Goal: Task Accomplishment & Management: Manage account settings

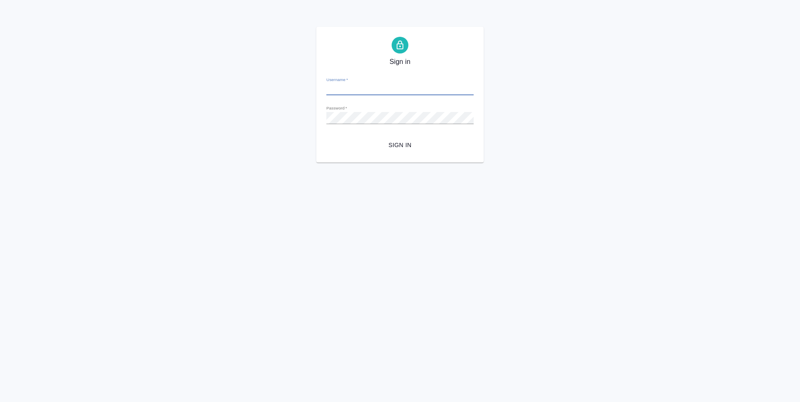
type input "d.ovechkina@awatera.com"
click at [401, 136] on form "Username   * d.ovechkina@awatera.com Password   * urlPath   * /all-works Sign in" at bounding box center [399, 111] width 147 height 82
click at [400, 143] on span "Sign in" at bounding box center [400, 145] width 134 height 10
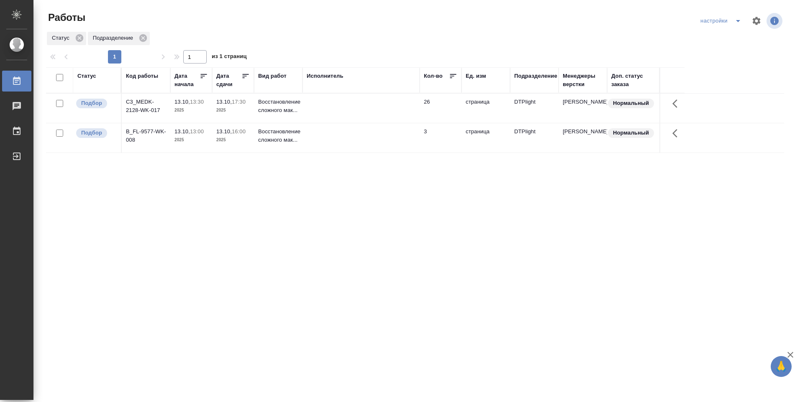
click at [328, 136] on td at bounding box center [360, 137] width 117 height 29
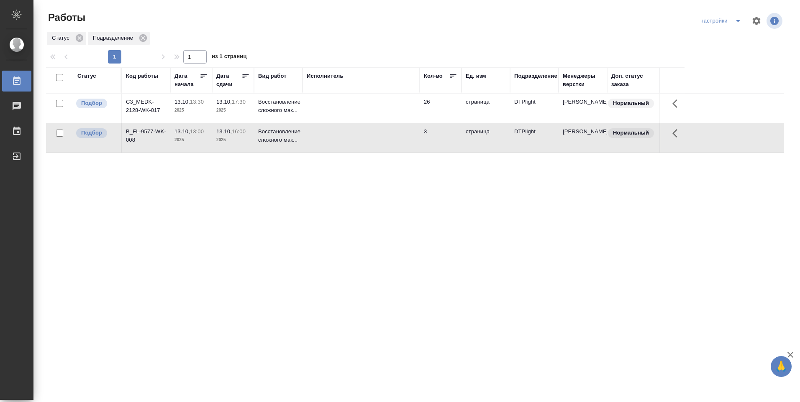
click at [330, 138] on td at bounding box center [360, 137] width 117 height 29
click at [338, 100] on td at bounding box center [360, 108] width 117 height 29
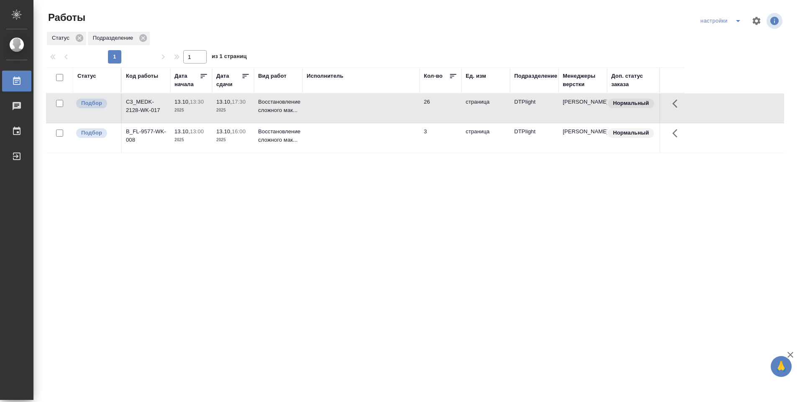
click at [338, 98] on td at bounding box center [360, 108] width 117 height 29
click at [338, 99] on td at bounding box center [360, 108] width 117 height 29
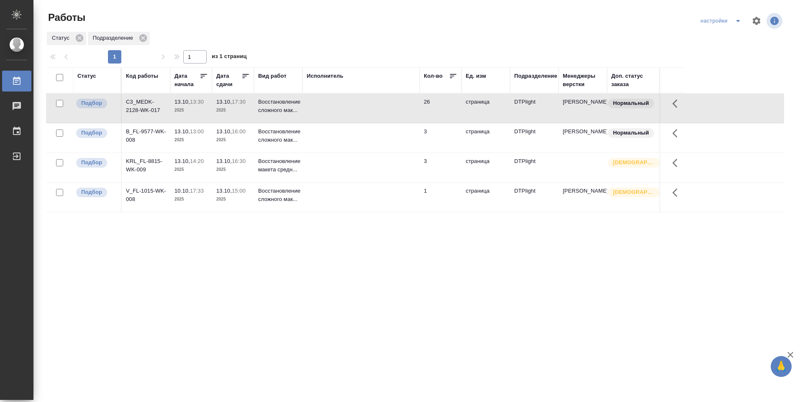
click at [318, 197] on td at bounding box center [360, 197] width 117 height 29
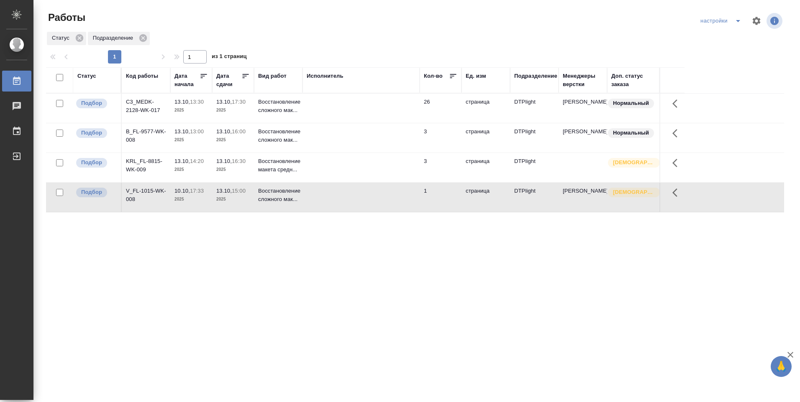
click at [319, 196] on td at bounding box center [360, 197] width 117 height 29
click at [320, 195] on td at bounding box center [360, 197] width 117 height 29
click at [333, 173] on td at bounding box center [360, 167] width 117 height 29
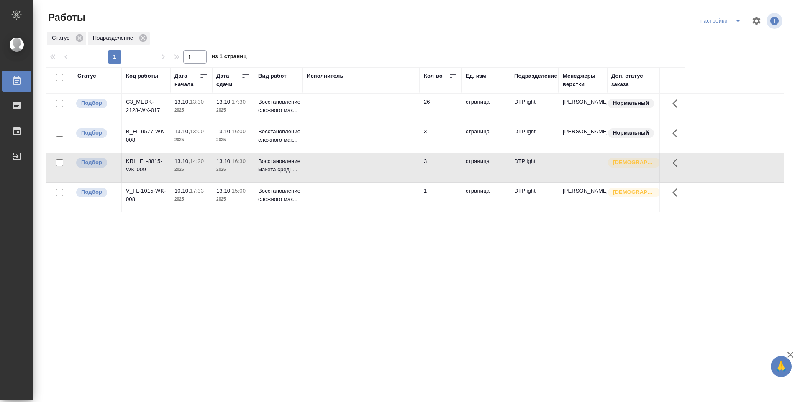
click at [332, 171] on td at bounding box center [360, 167] width 117 height 29
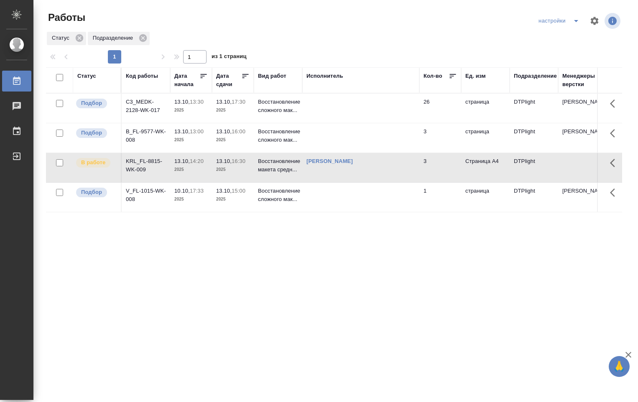
click at [338, 162] on link "[PERSON_NAME]" at bounding box center [330, 161] width 46 height 6
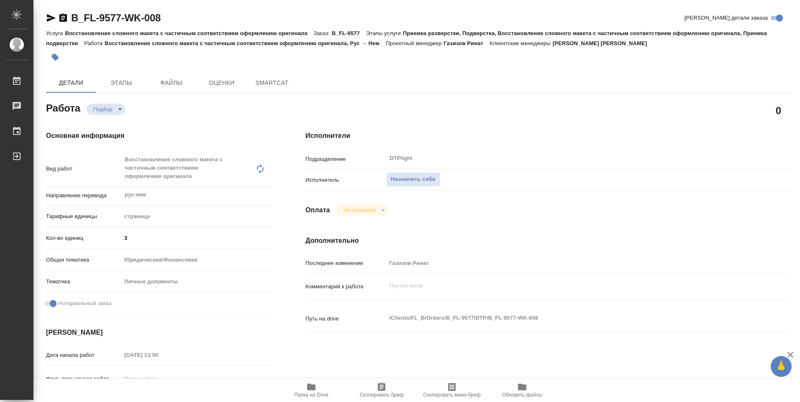
type textarea "x"
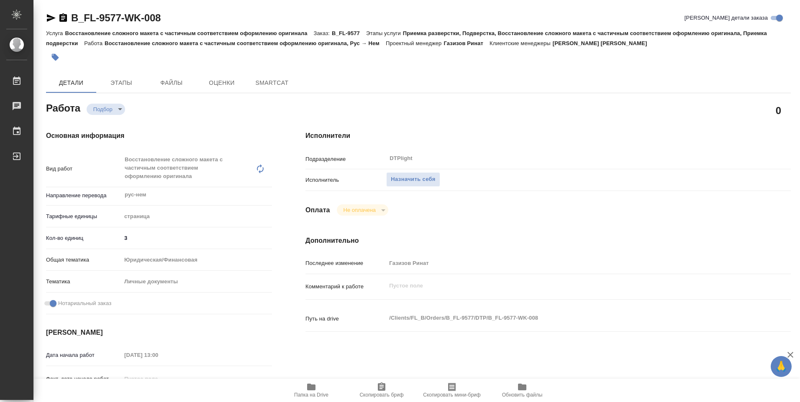
type textarea "x"
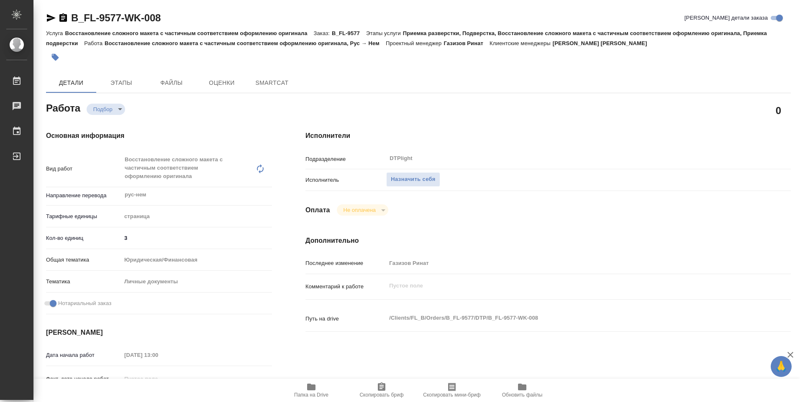
type textarea "x"
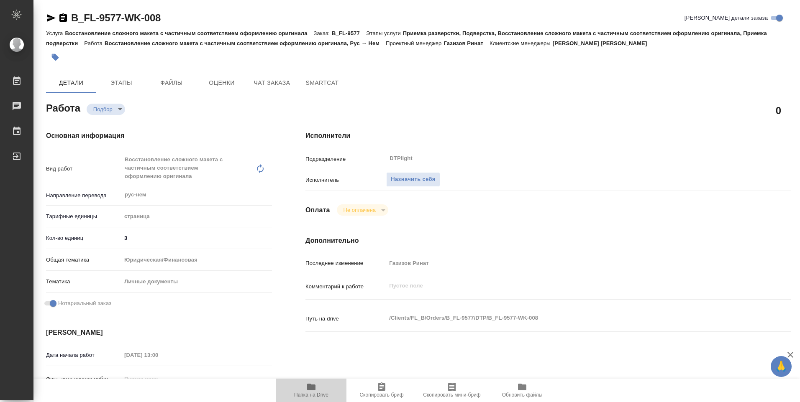
click at [317, 388] on span "Папка на Drive" at bounding box center [311, 390] width 60 height 16
type textarea "x"
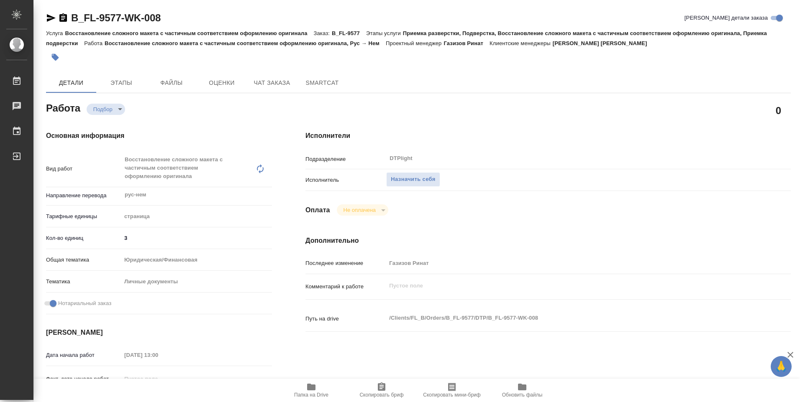
type textarea "x"
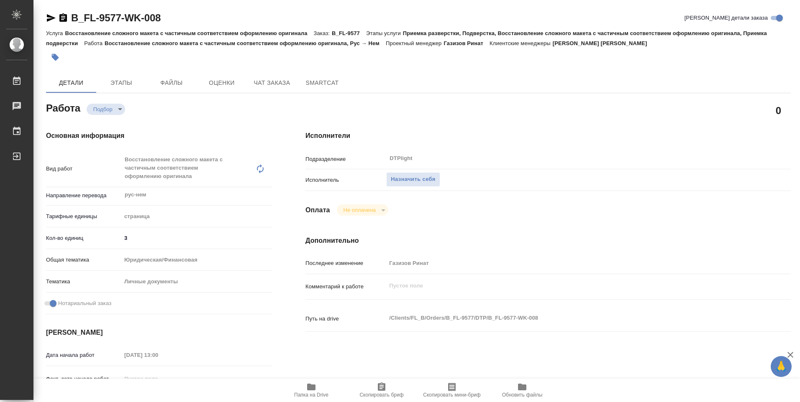
type textarea "x"
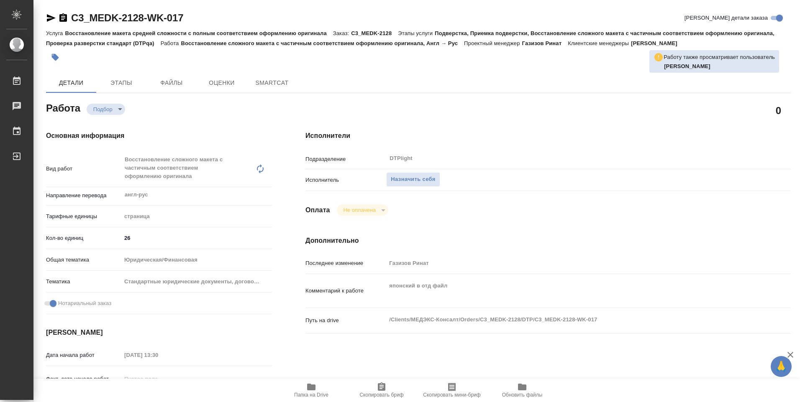
type textarea "x"
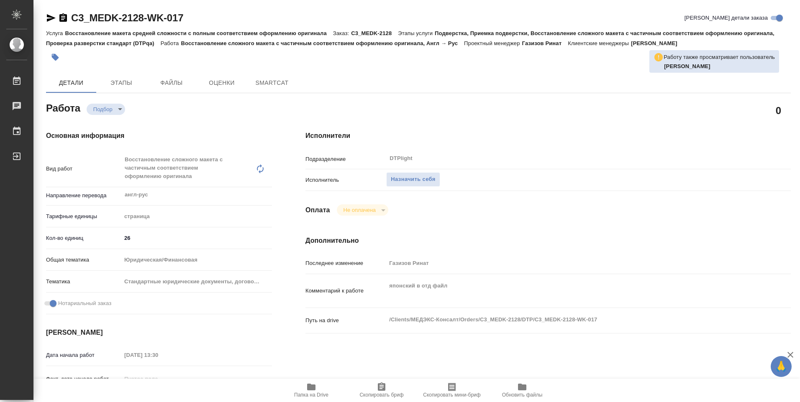
type textarea "x"
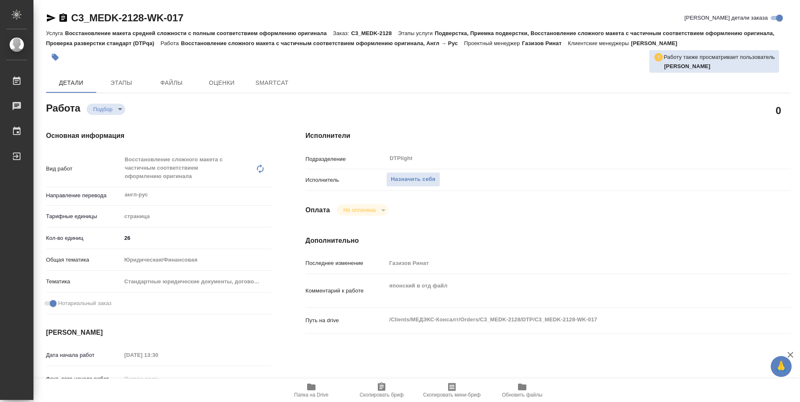
type textarea "x"
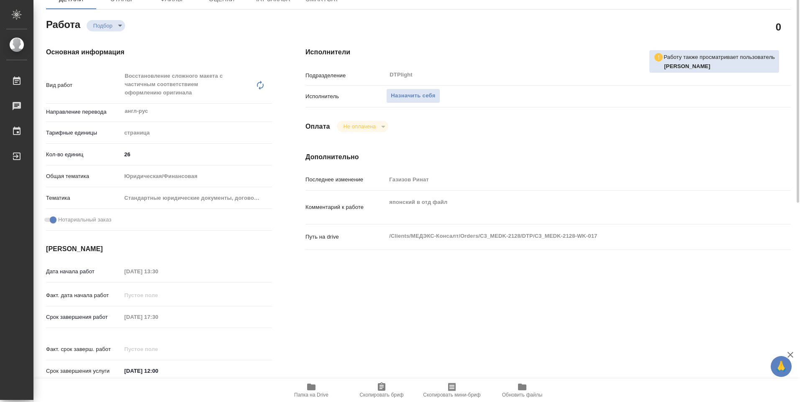
scroll to position [125, 0]
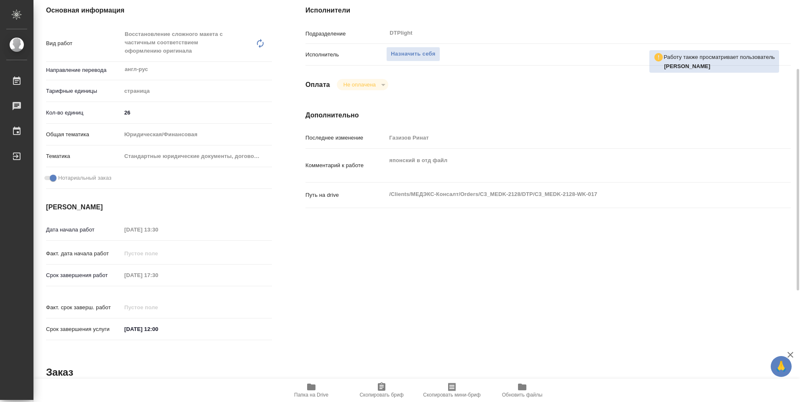
type textarea "x"
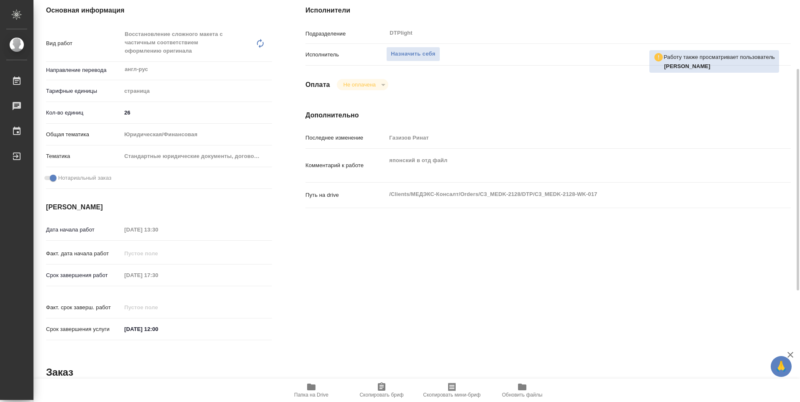
type textarea "x"
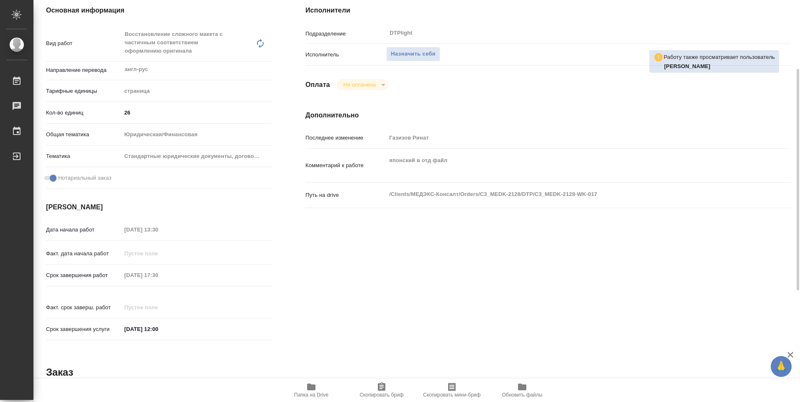
type textarea "x"
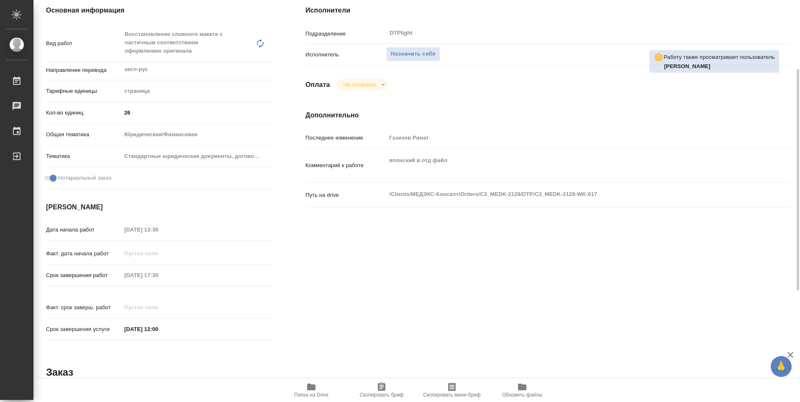
type textarea "x"
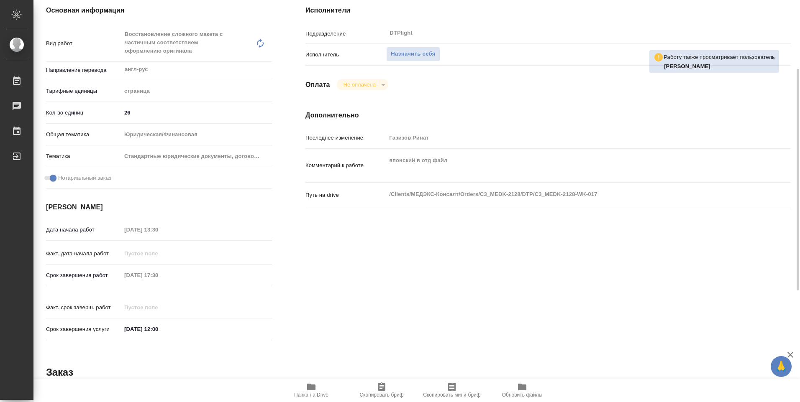
type textarea "x"
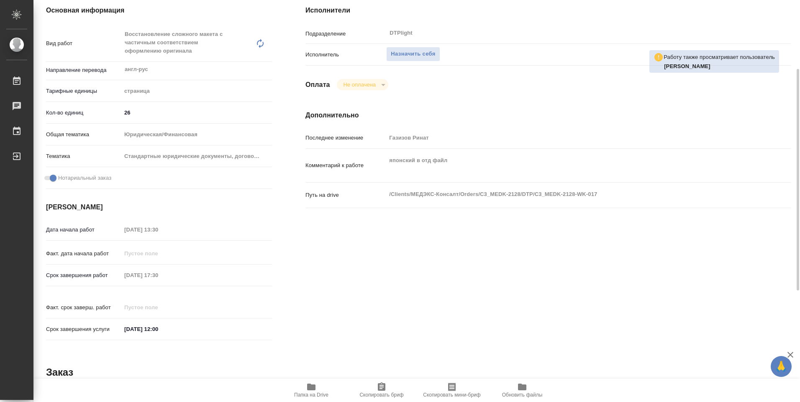
type textarea "x"
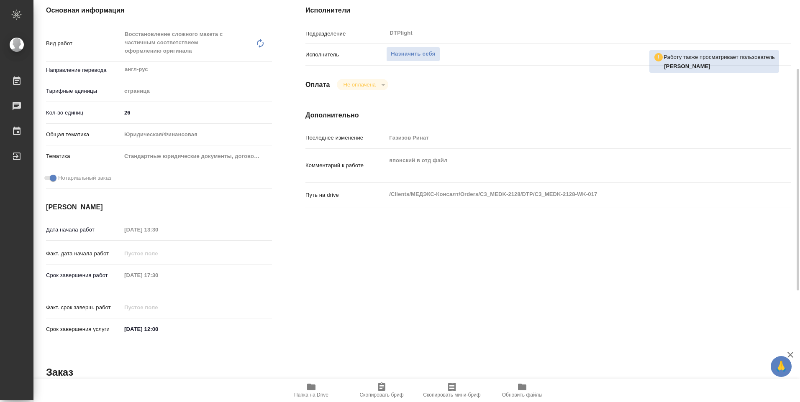
type textarea "x"
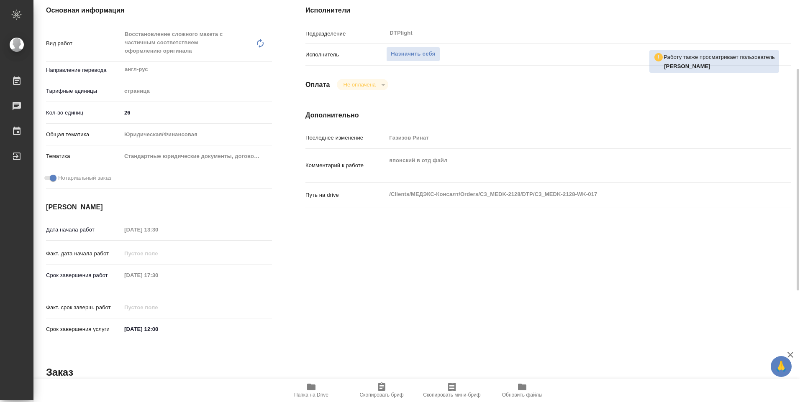
type textarea "x"
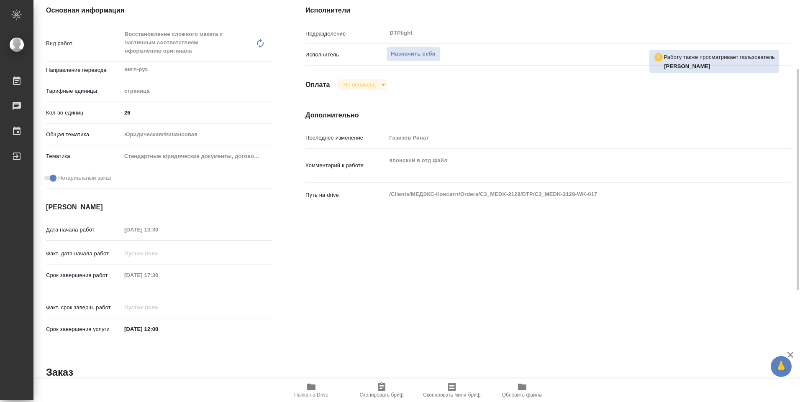
click at [311, 394] on span "Папка на Drive" at bounding box center [311, 395] width 34 height 6
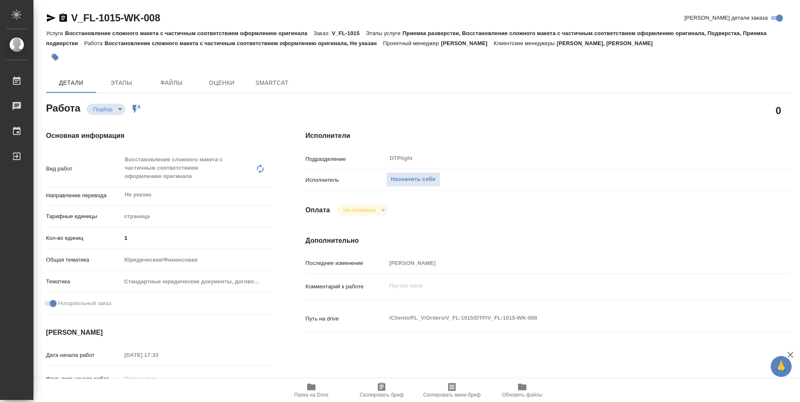
type textarea "x"
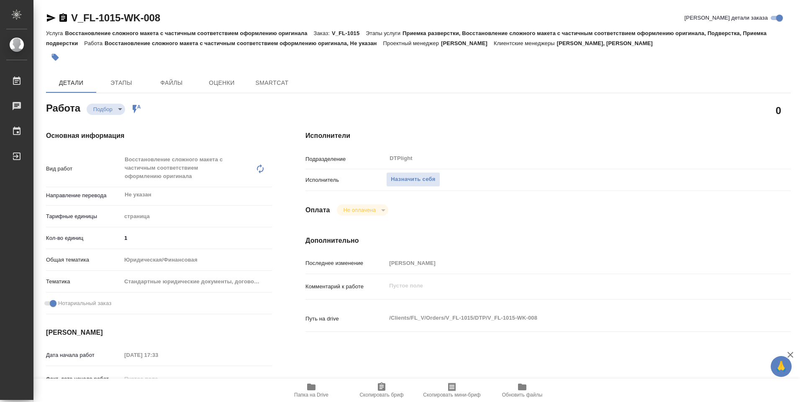
type textarea "x"
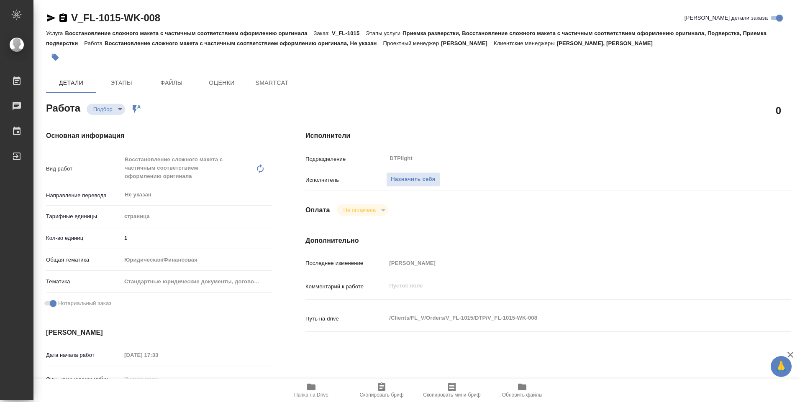
type textarea "x"
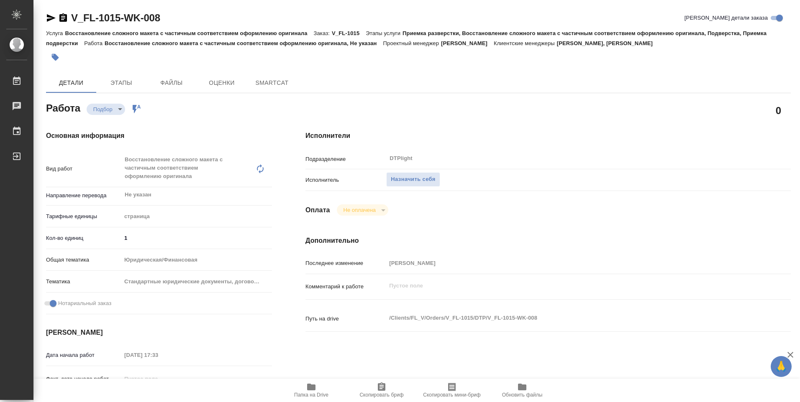
type textarea "x"
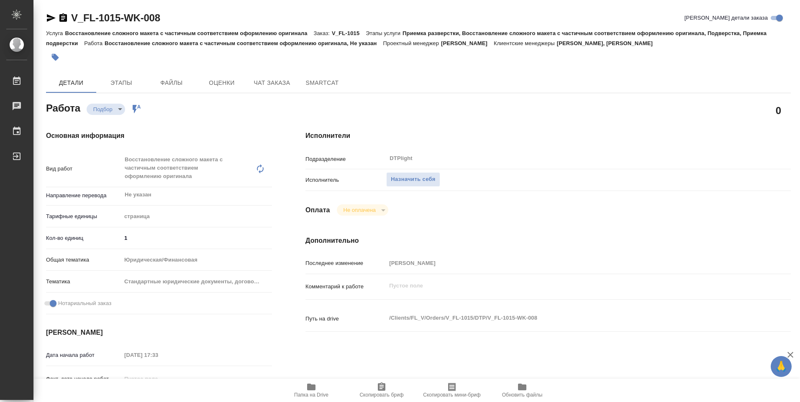
type textarea "x"
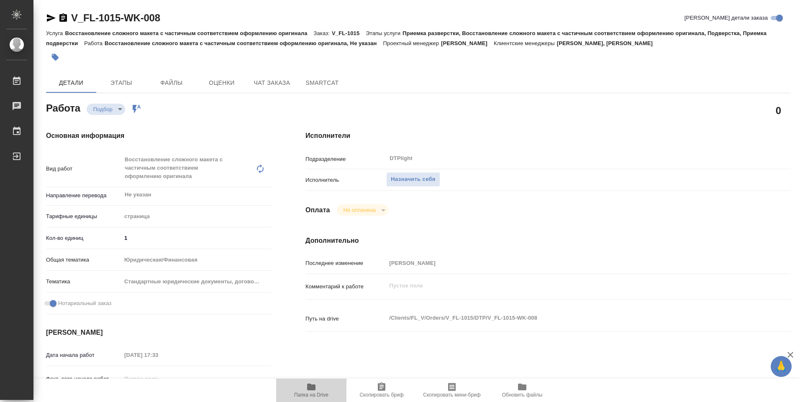
click at [311, 392] on icon "button" at bounding box center [311, 387] width 10 height 10
type textarea "x"
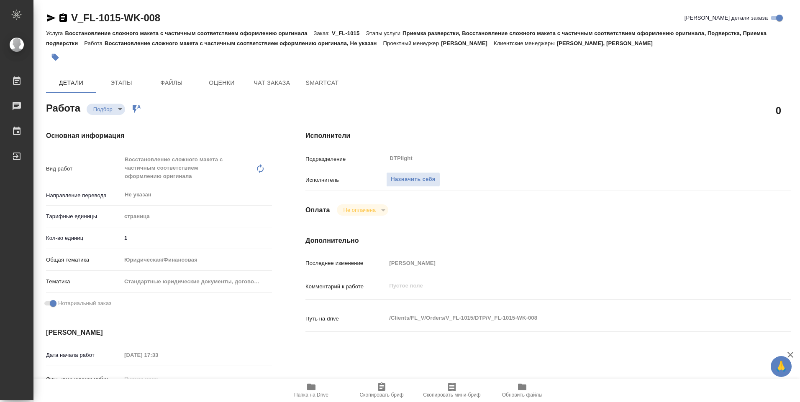
type textarea "x"
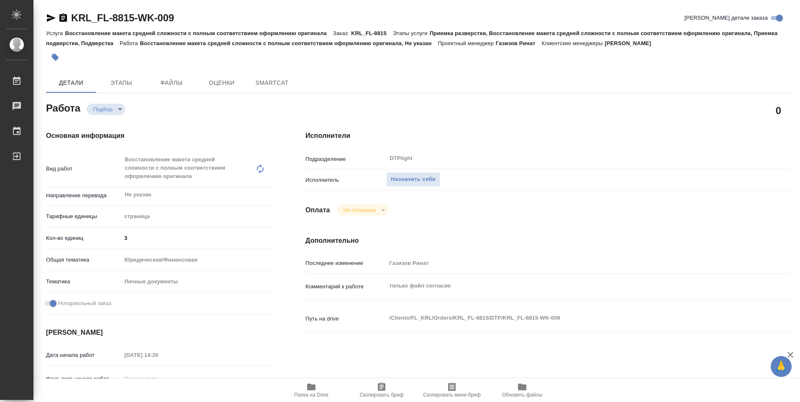
type textarea "x"
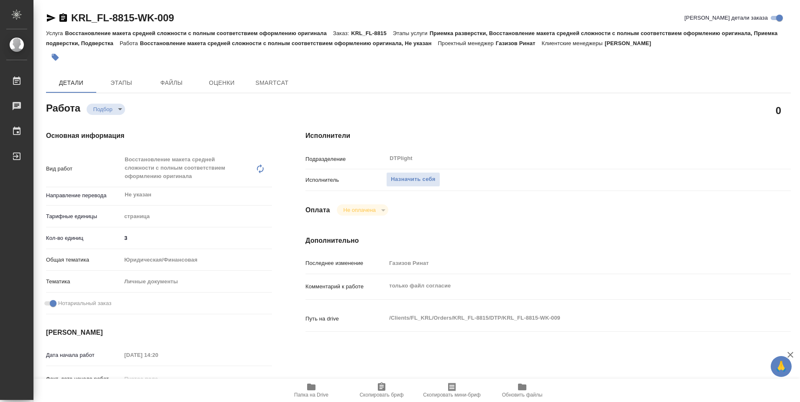
type textarea "x"
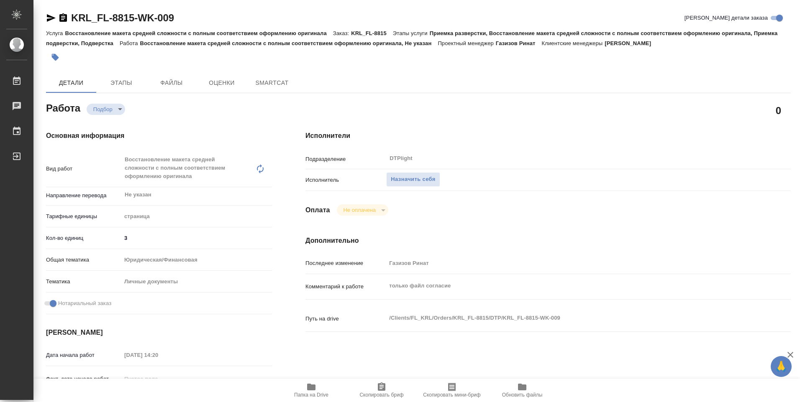
type textarea "x"
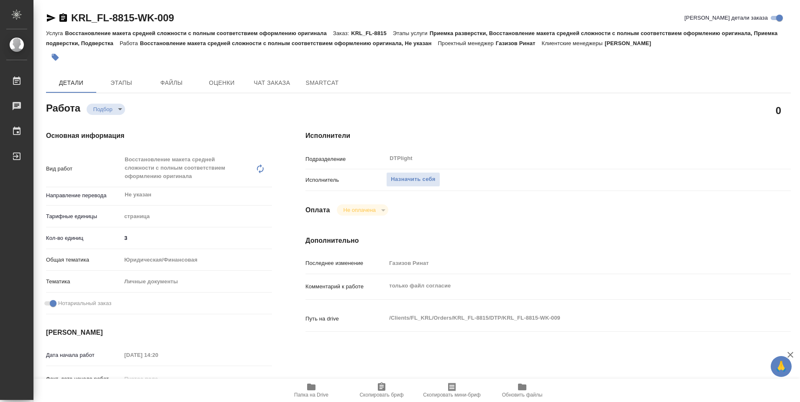
type textarea "x"
click at [309, 392] on span "Папка на Drive" at bounding box center [311, 390] width 60 height 16
type textarea "x"
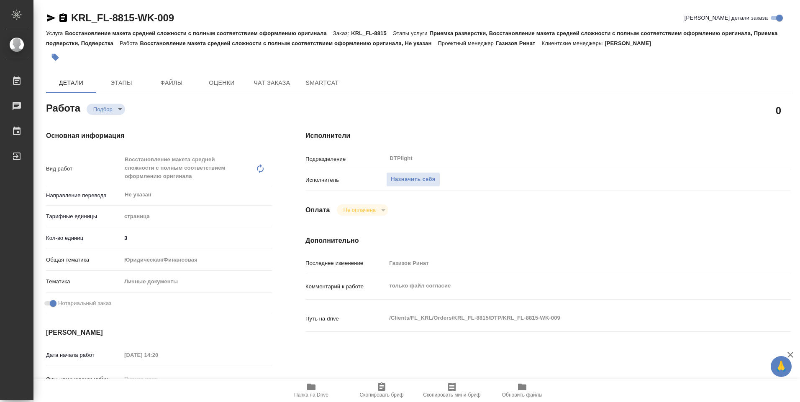
type textarea "x"
click at [415, 178] on span "Назначить себя" at bounding box center [413, 180] width 44 height 10
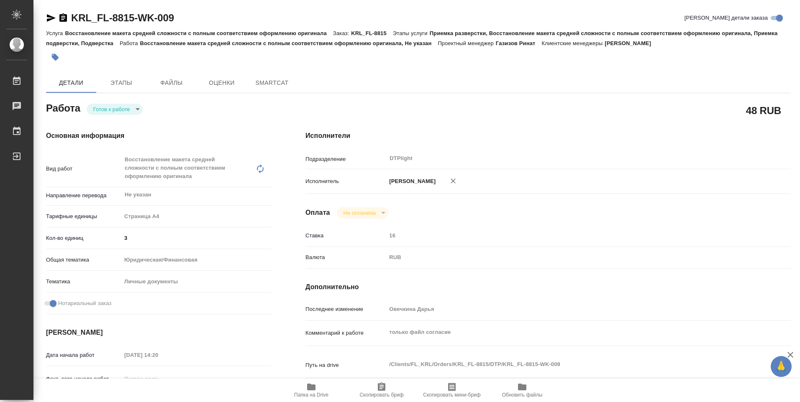
type textarea "x"
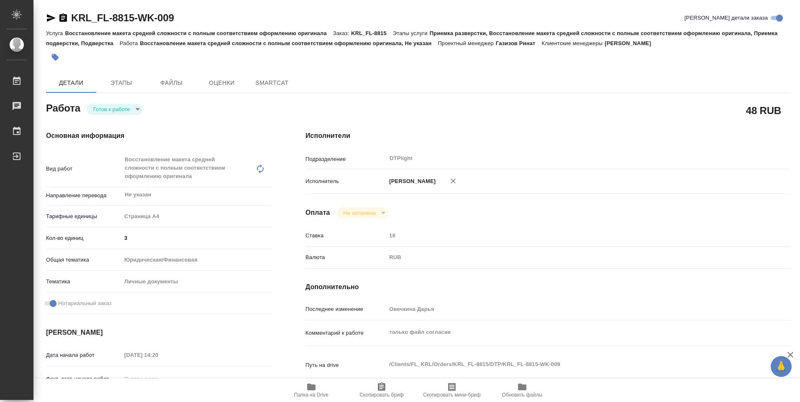
type textarea "x"
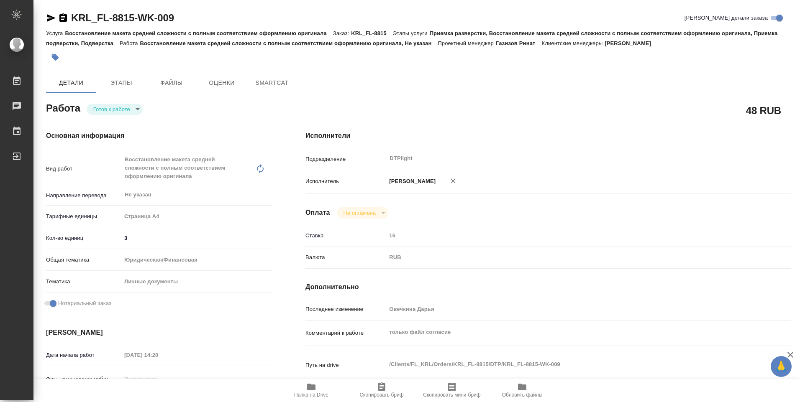
type textarea "x"
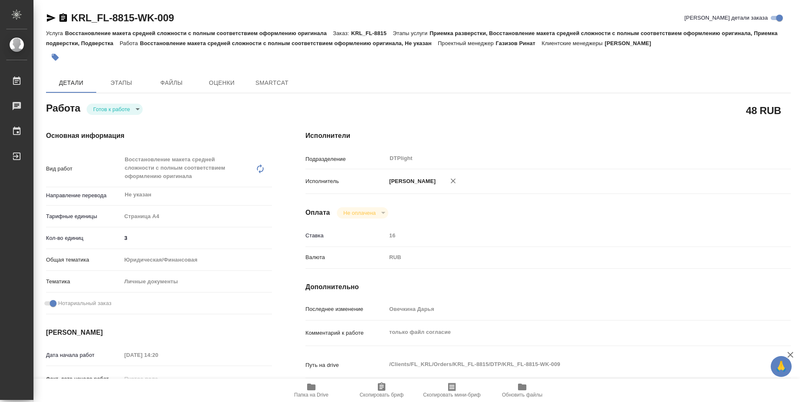
type textarea "x"
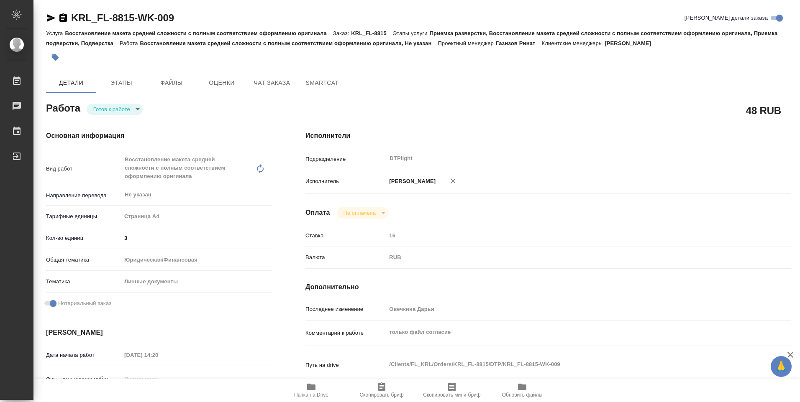
click at [134, 107] on body "🙏 .cls-1 fill:#fff; AWATERA Ovechkina Darya Работы Чаты График Выйти KRL_FL-881…" at bounding box center [400, 201] width 800 height 402
type textarea "x"
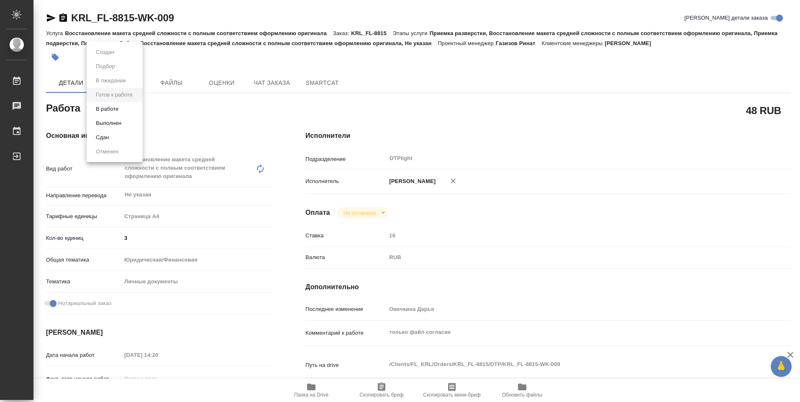
type textarea "x"
click at [129, 110] on li "В работе" at bounding box center [115, 109] width 56 height 14
type textarea "x"
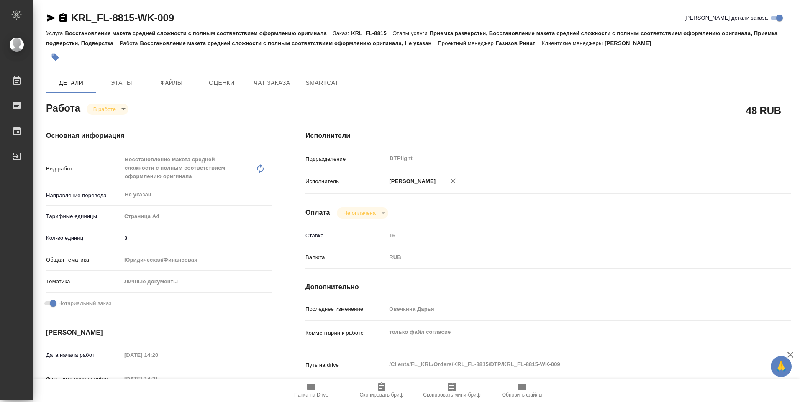
type textarea "x"
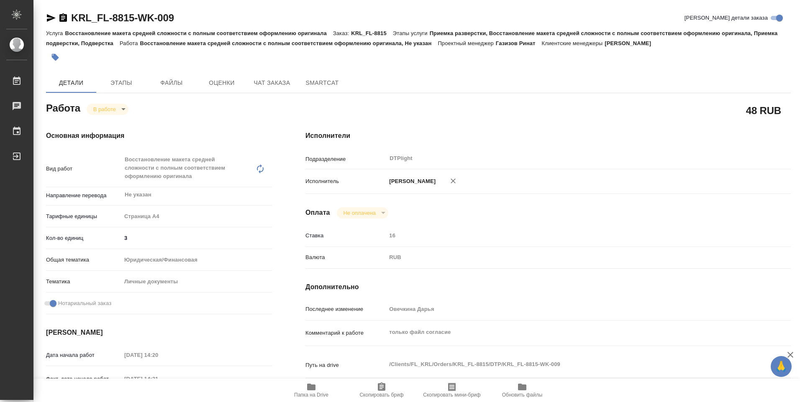
type textarea "x"
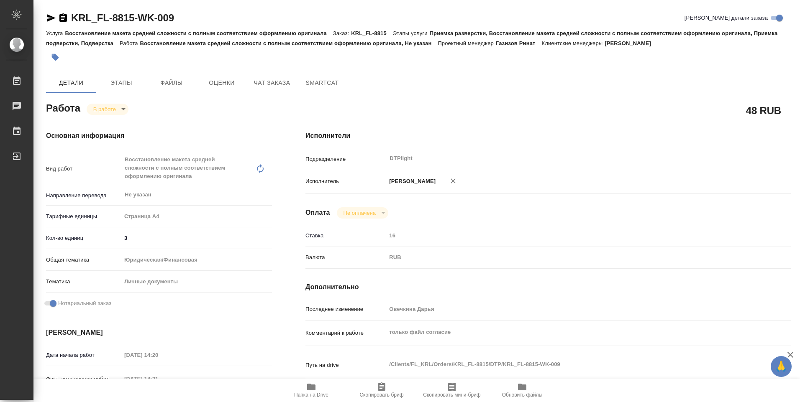
type textarea "x"
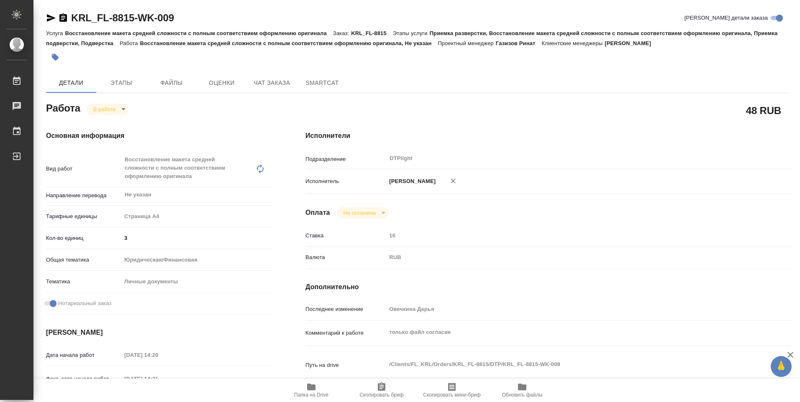
type textarea "x"
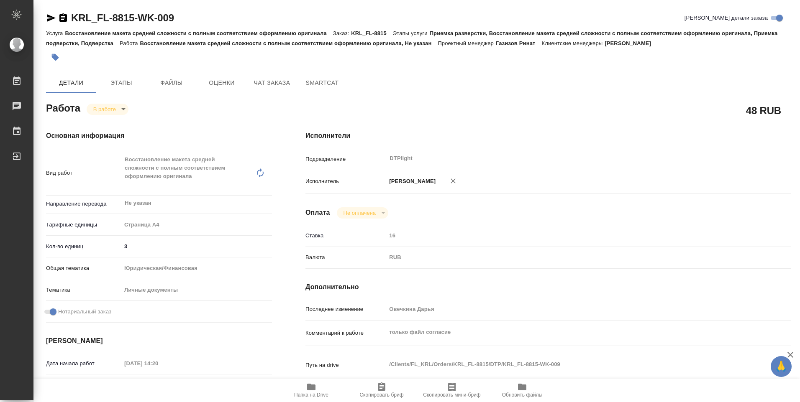
type textarea "x"
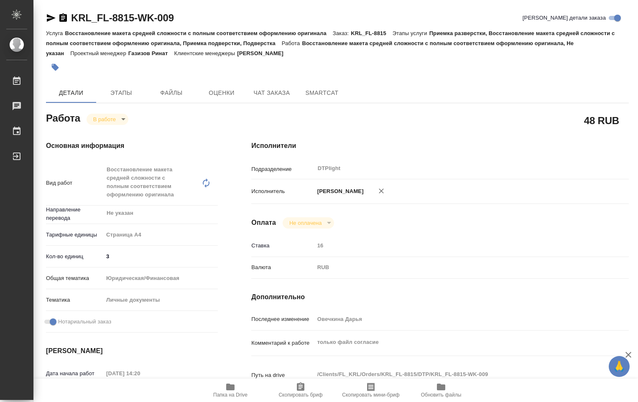
type textarea "x"
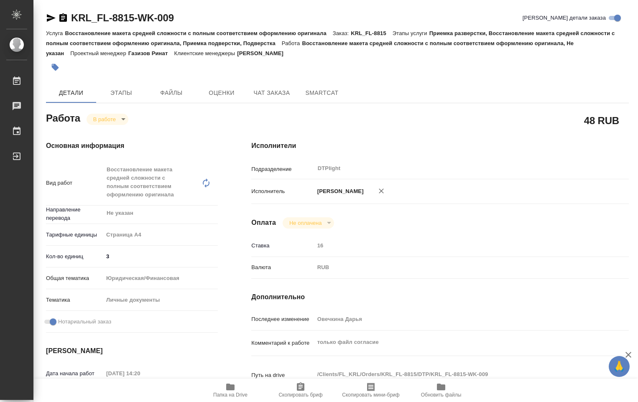
type textarea "x"
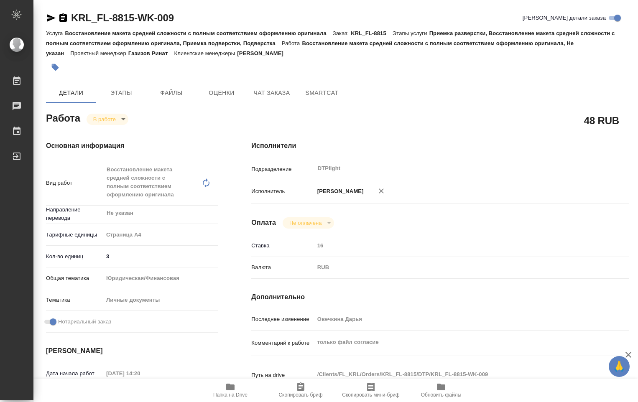
type textarea "x"
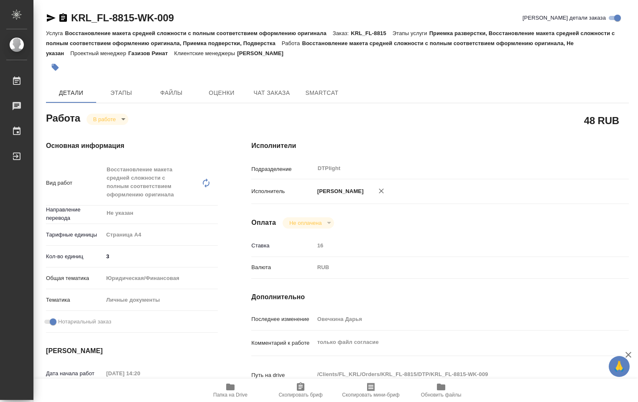
type textarea "x"
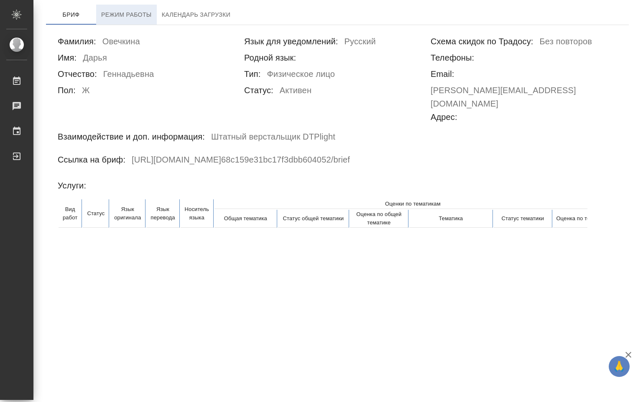
click at [144, 15] on span "Режим работы" at bounding box center [126, 15] width 51 height 10
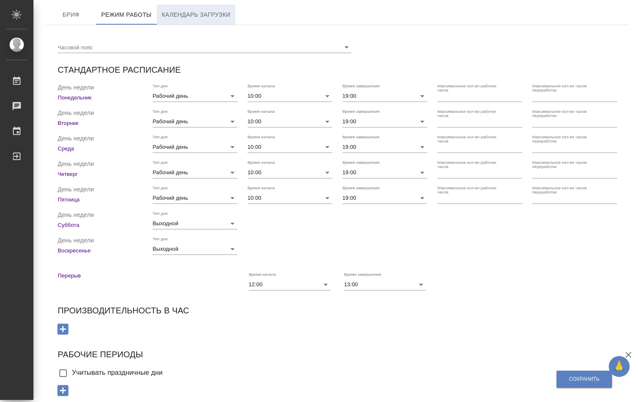
click at [182, 16] on span "Календарь загрузки" at bounding box center [196, 15] width 69 height 10
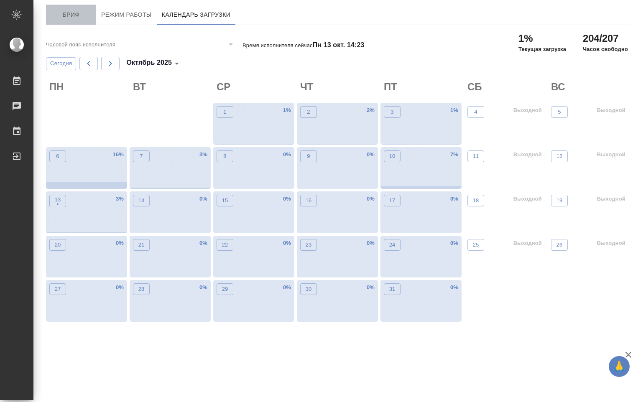
click at [76, 11] on span "Бриф" at bounding box center [71, 15] width 40 height 10
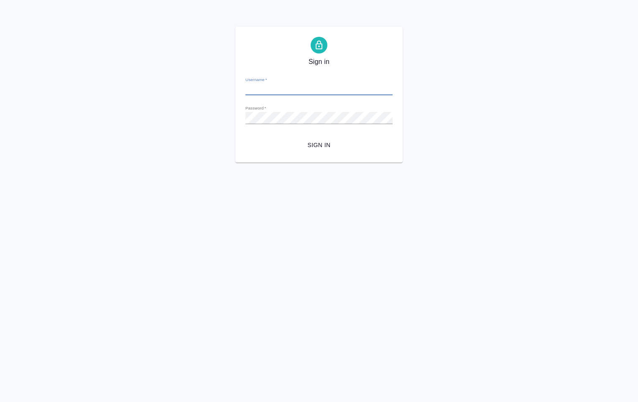
type input "[PERSON_NAME][EMAIL_ADDRESS][DOMAIN_NAME]"
click at [321, 143] on span "Sign in" at bounding box center [319, 145] width 134 height 10
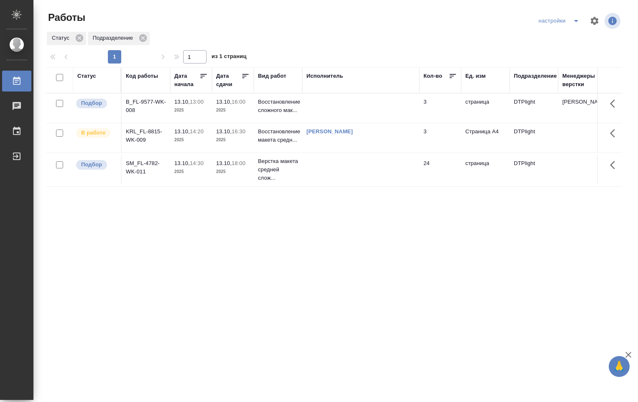
click at [248, 141] on p "2025" at bounding box center [232, 140] width 33 height 8
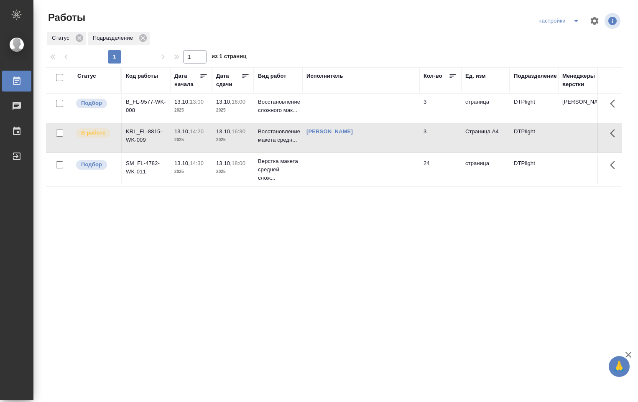
click at [248, 141] on p "2025" at bounding box center [232, 140] width 33 height 8
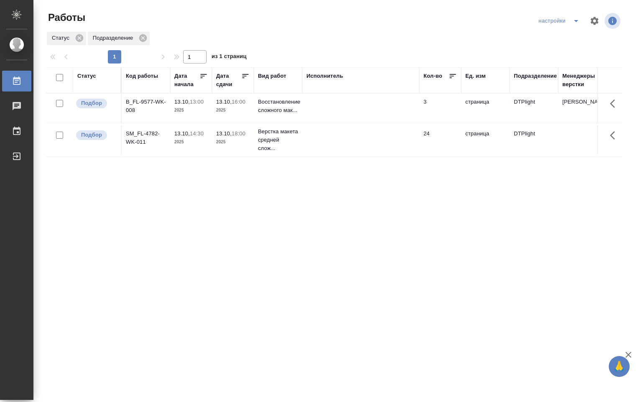
click at [322, 104] on td at bounding box center [360, 108] width 117 height 29
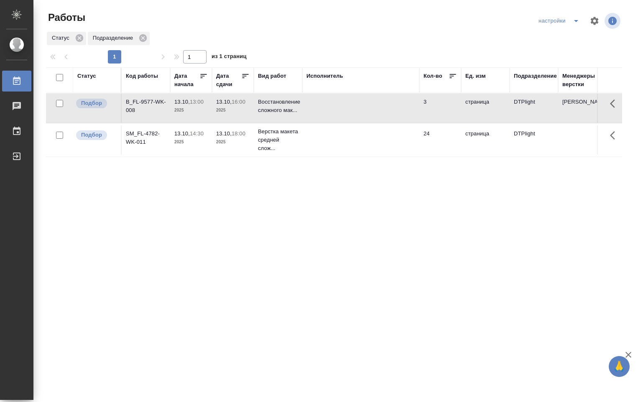
click at [325, 107] on td at bounding box center [360, 108] width 117 height 29
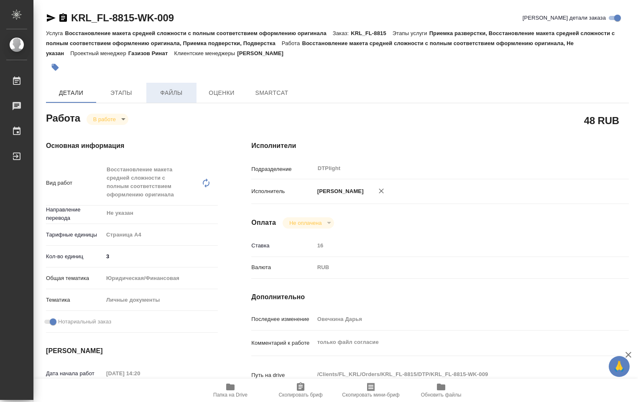
type textarea "x"
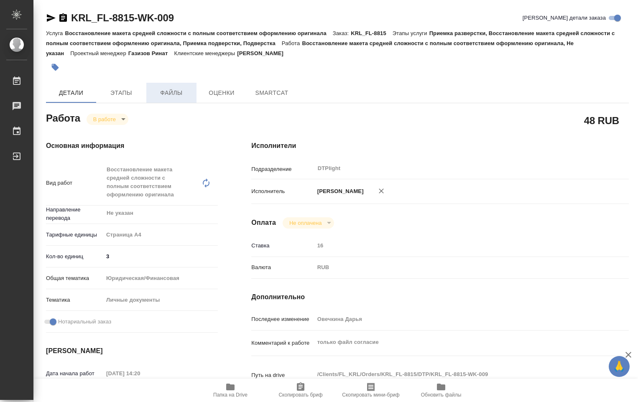
type textarea "x"
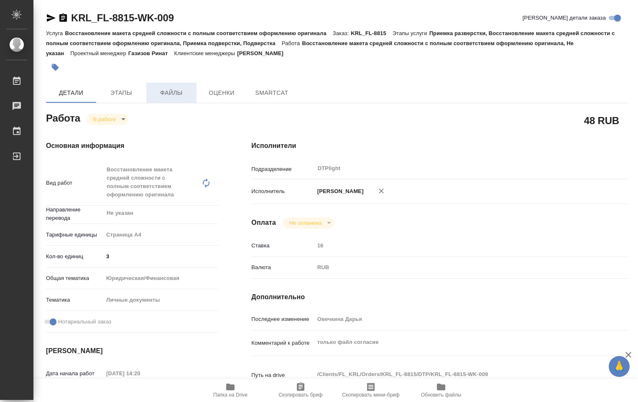
type textarea "x"
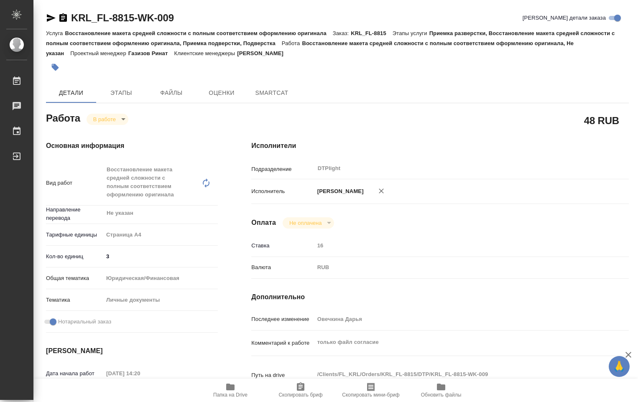
type textarea "x"
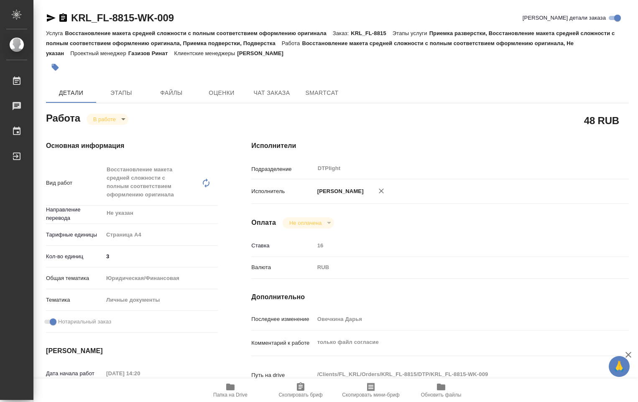
click at [122, 120] on body "🙏 .cls-1 fill:#fff; AWATERA Ovechkina Darya Работы Чаты График Выйти KRL_FL-881…" at bounding box center [319, 201] width 638 height 402
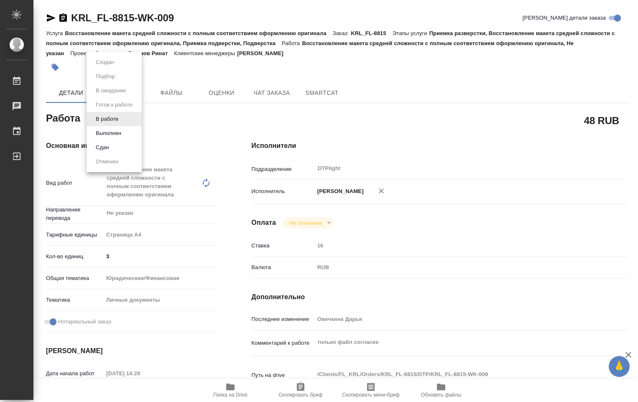
type textarea "x"
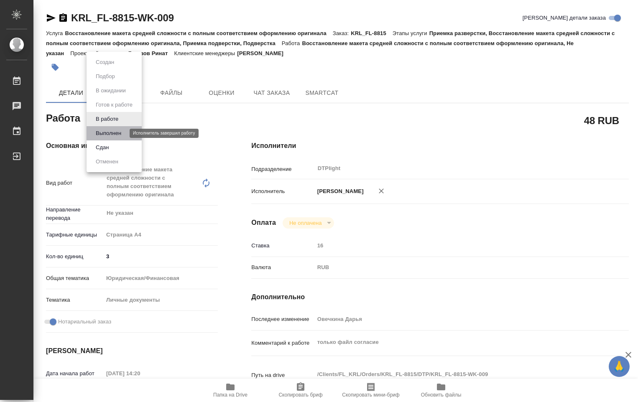
click at [115, 135] on button "Выполнен" at bounding box center [108, 133] width 31 height 9
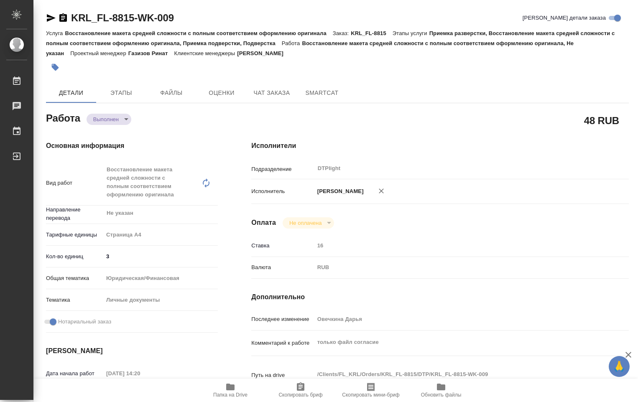
type textarea "x"
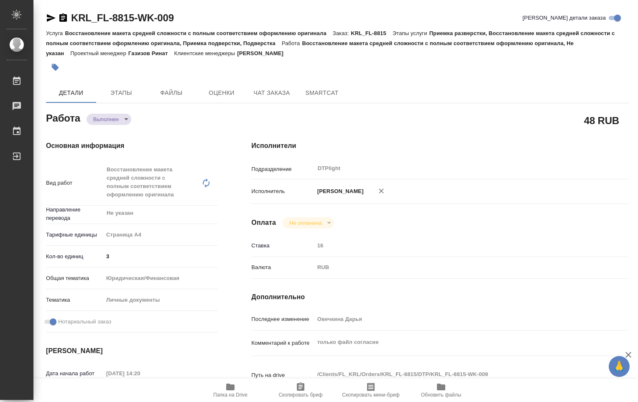
type textarea "x"
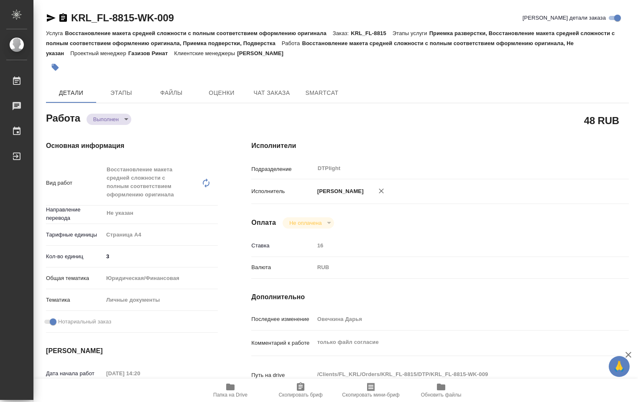
type textarea "x"
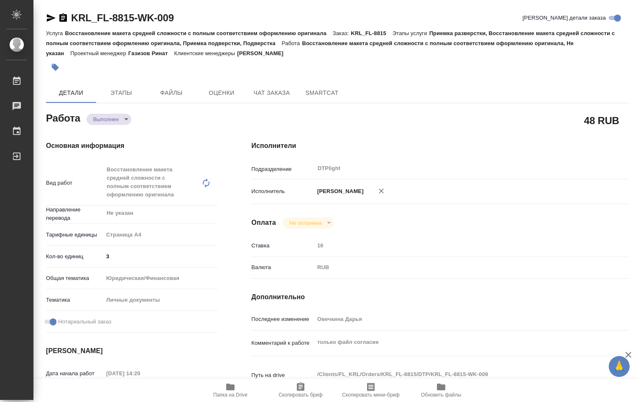
type textarea "x"
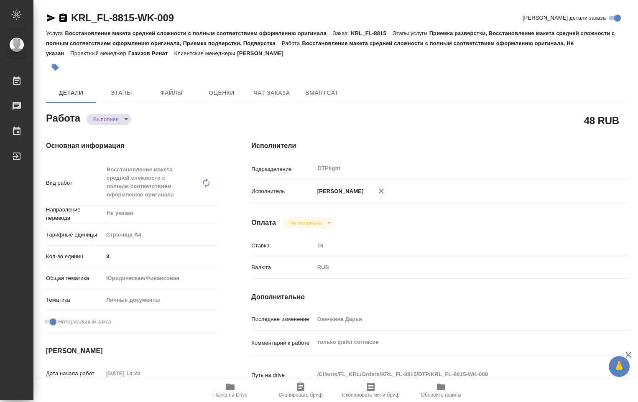
type textarea "x"
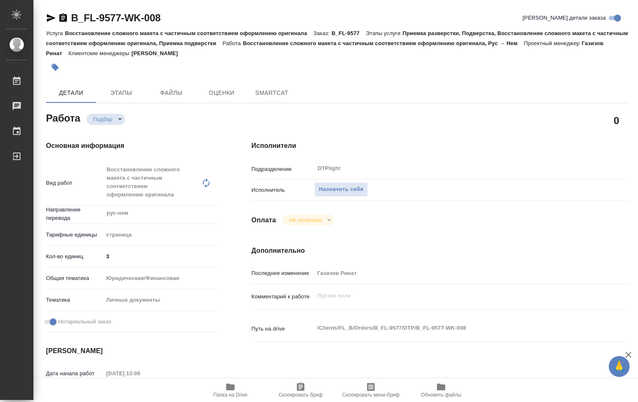
type textarea "x"
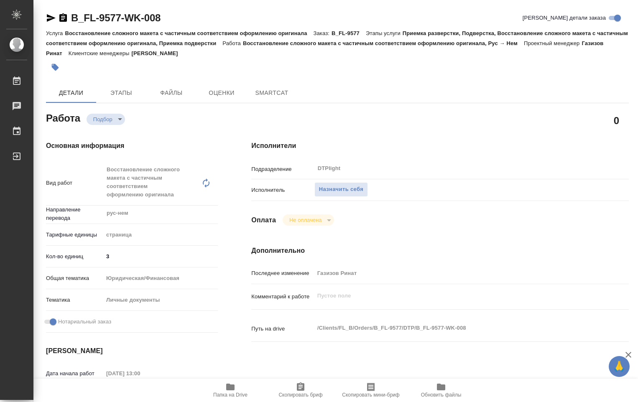
type textarea "x"
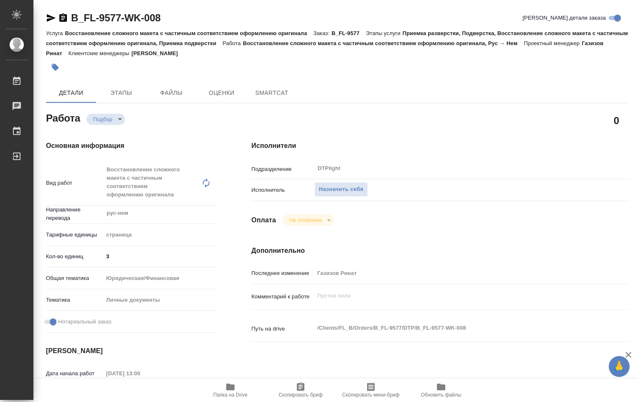
type textarea "x"
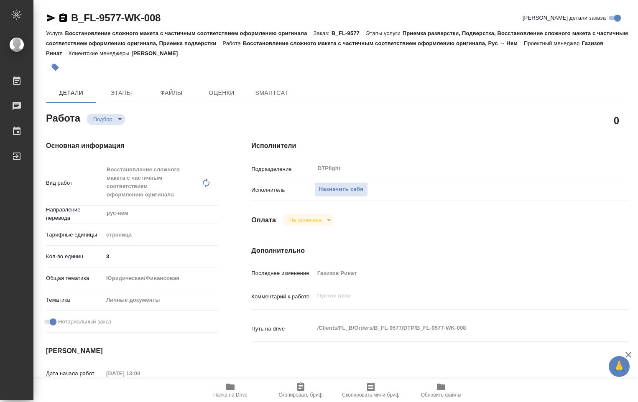
type textarea "x"
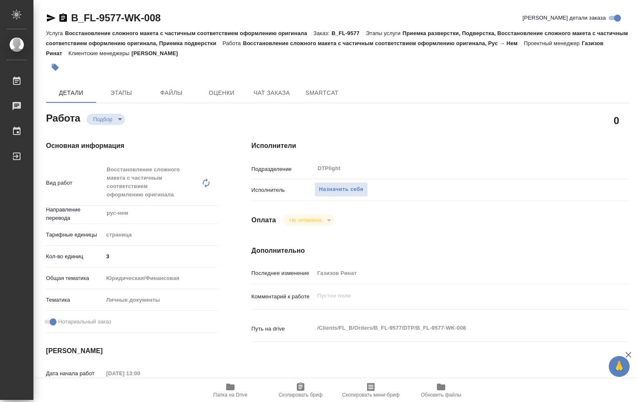
type textarea "x"
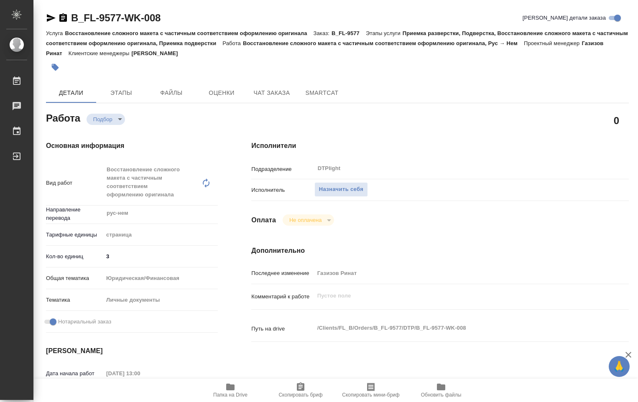
type textarea "x"
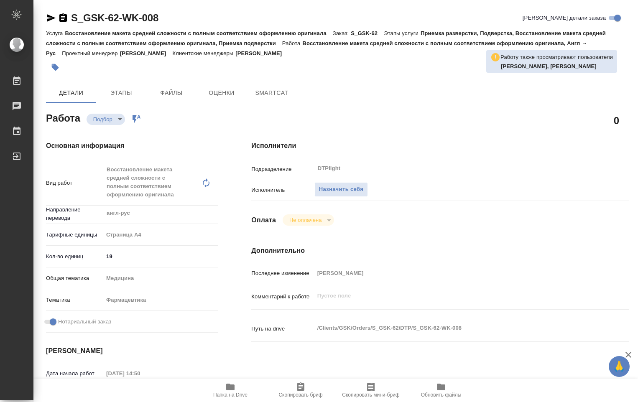
type textarea "x"
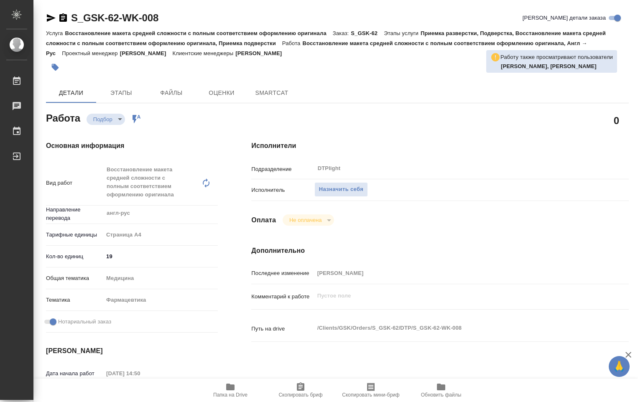
type textarea "x"
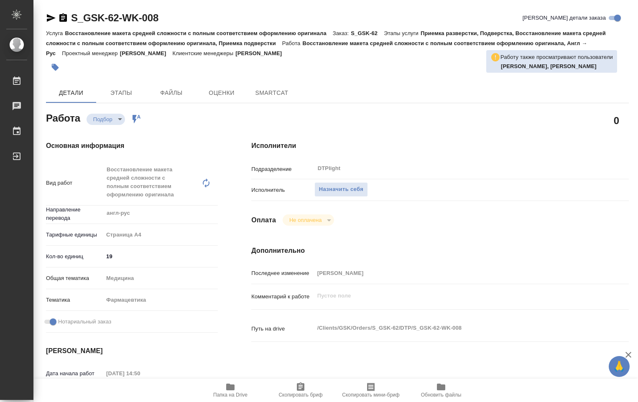
type textarea "x"
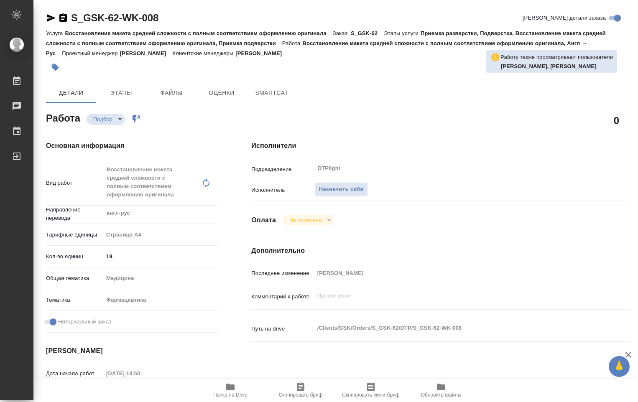
type textarea "x"
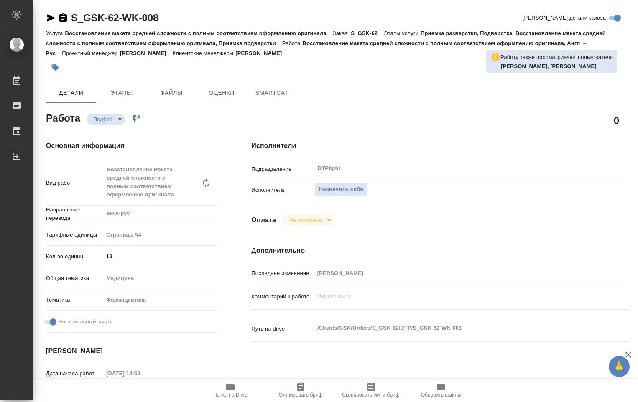
type textarea "x"
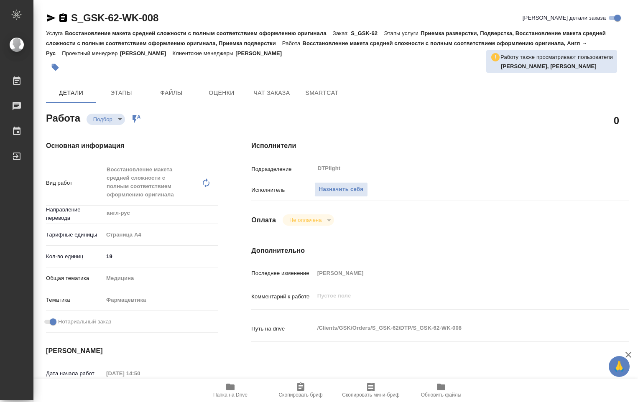
scroll to position [84, 0]
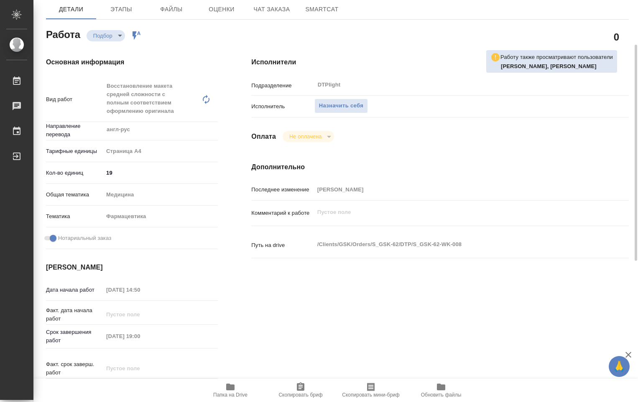
type textarea "x"
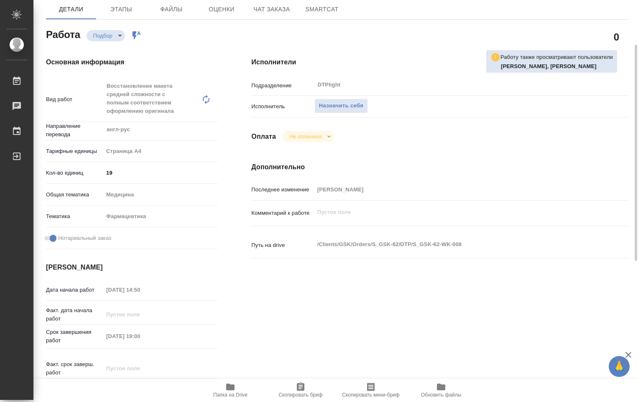
type textarea "x"
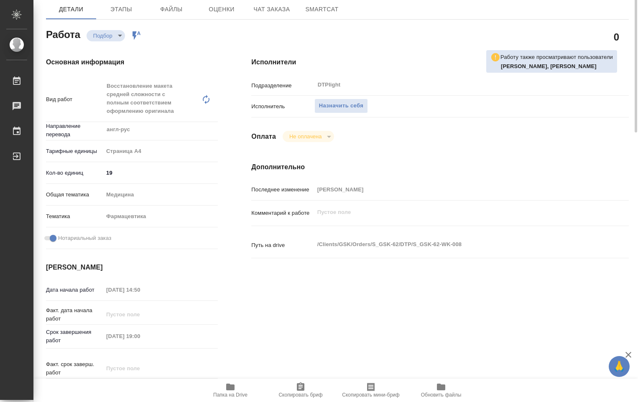
scroll to position [0, 0]
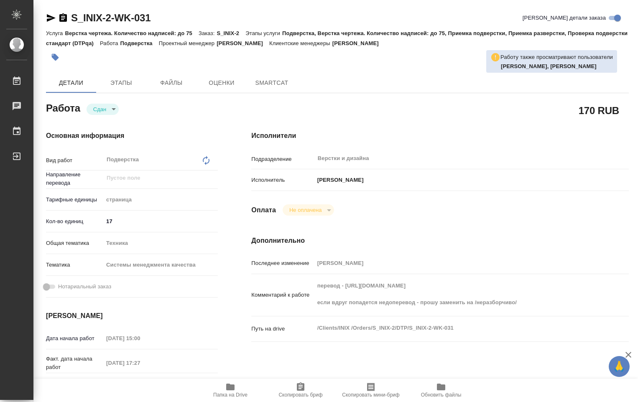
type textarea "x"
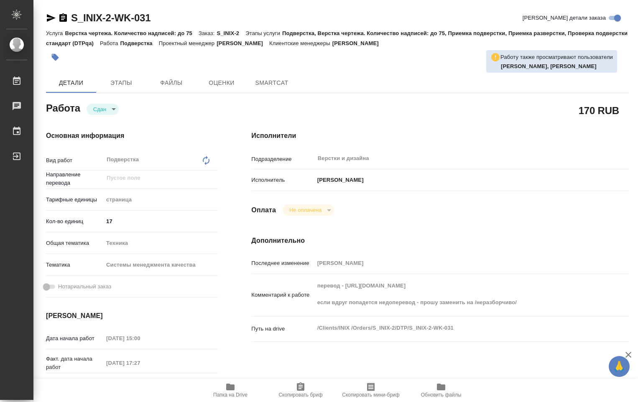
type textarea "x"
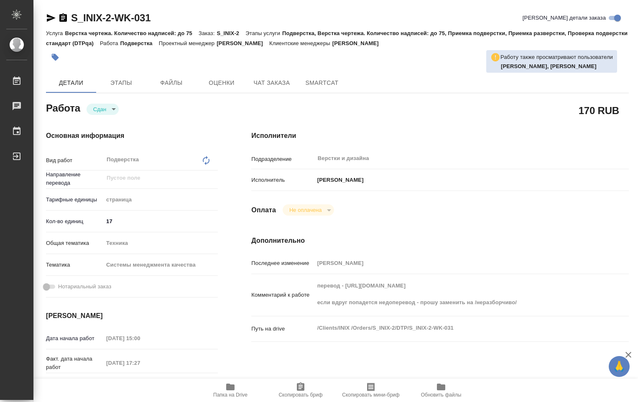
type textarea "x"
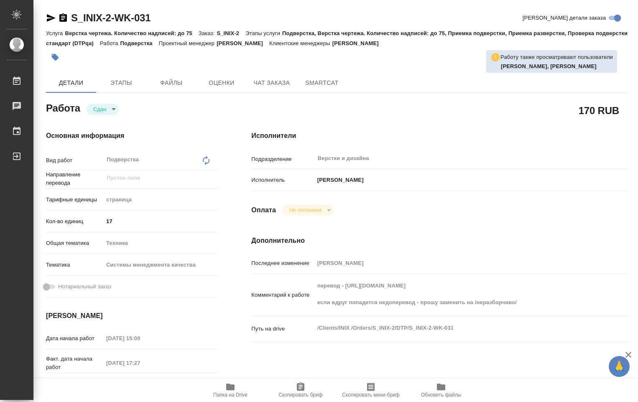
type textarea "x"
